Goal: Task Accomplishment & Management: Complete application form

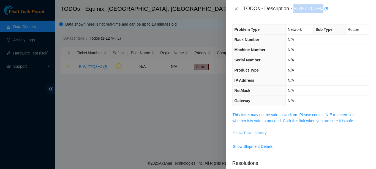
click at [252, 134] on span "Show Ticket History" at bounding box center [250, 133] width 34 height 6
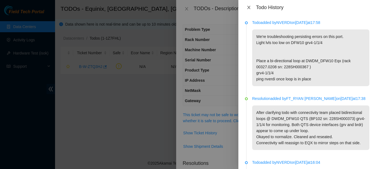
click at [248, 7] on icon "close" at bounding box center [248, 7] width 3 height 3
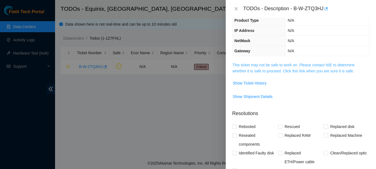
scroll to position [149, 0]
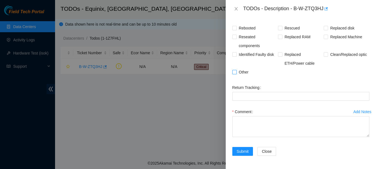
click at [249, 69] on span "Other" at bounding box center [244, 72] width 14 height 9
click at [236, 70] on input "Other" at bounding box center [235, 72] width 4 height 4
checkbox input "true"
click at [334, 56] on span "Clean/Replaced optic" at bounding box center [349, 54] width 41 height 9
click at [328, 56] on input "Clean/Replaced optic" at bounding box center [326, 54] width 4 height 4
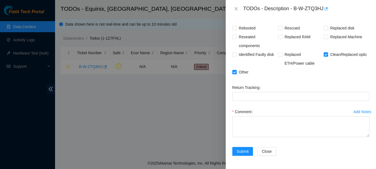
click at [324, 57] on span at bounding box center [326, 54] width 4 height 4
click at [324, 56] on input "Clean/Replaced optic" at bounding box center [326, 54] width 4 height 4
checkbox input "false"
click at [247, 55] on span "Identified Faulty disk" at bounding box center [257, 54] width 40 height 9
click at [236, 55] on input "Identified Faulty disk" at bounding box center [235, 54] width 4 height 4
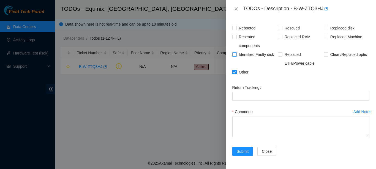
checkbox input "true"
click at [242, 40] on span "Reseated components" at bounding box center [257, 42] width 41 height 18
click at [236, 39] on input "Reseated components" at bounding box center [235, 37] width 4 height 4
checkbox input "true"
click at [250, 54] on span "Identified Faulty disk" at bounding box center [257, 54] width 40 height 9
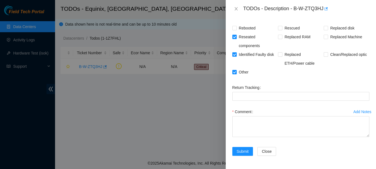
click at [236, 54] on input "Identified Faulty disk" at bounding box center [235, 54] width 4 height 4
checkbox input "false"
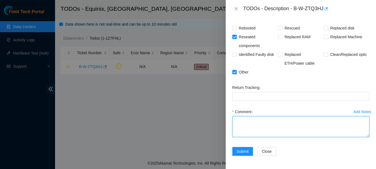
click at [264, 125] on textarea "Comment" at bounding box center [301, 126] width 137 height 21
type textarea "p"
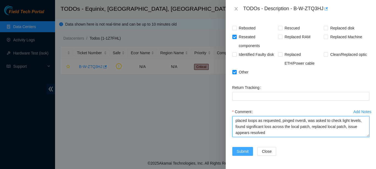
type textarea "placed loops as requested, pinged nverdi, was asked to check light levels, foun…"
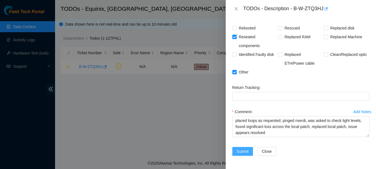
click at [241, 153] on span "Submit" at bounding box center [243, 152] width 12 height 6
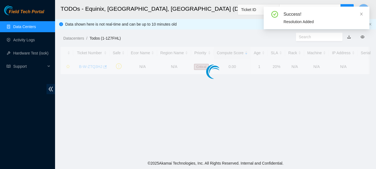
scroll to position [163, 0]
